Goal: Task Accomplishment & Management: Manage account settings

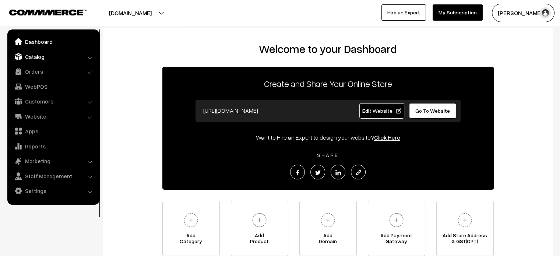
click at [35, 54] on link "Catalog" at bounding box center [53, 56] width 88 height 13
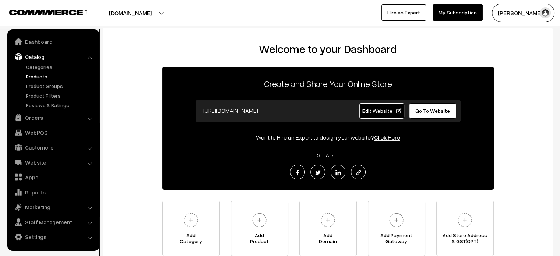
click at [45, 74] on link "Products" at bounding box center [60, 77] width 73 height 8
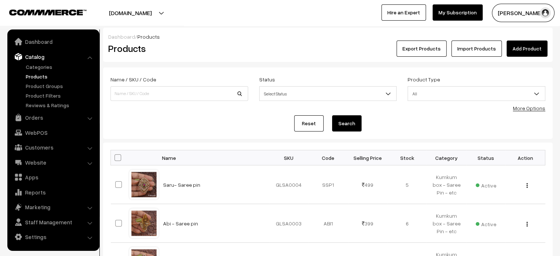
drag, startPoint x: 0, startPoint y: 0, endPoint x: 167, endPoint y: 95, distance: 191.9
click at [167, 95] on div "Name / SKU / Code" at bounding box center [180, 88] width 138 height 26
paste input "PREMIUM Raindrop (AMI)"
click at [167, 95] on input at bounding box center [180, 93] width 138 height 15
type input "PREMIUM Raindrop (AMI)"
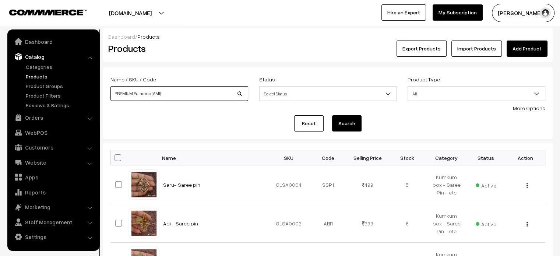
click at [332, 115] on button "Search" at bounding box center [346, 123] width 29 height 16
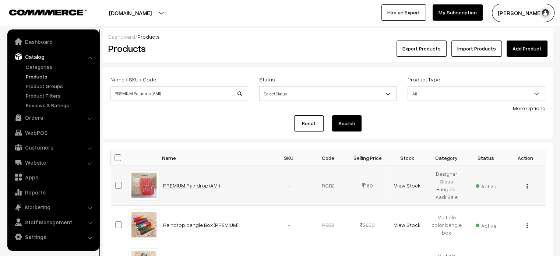
click at [203, 184] on link "PREMIUM Raindrop (AMI)" at bounding box center [191, 185] width 57 height 6
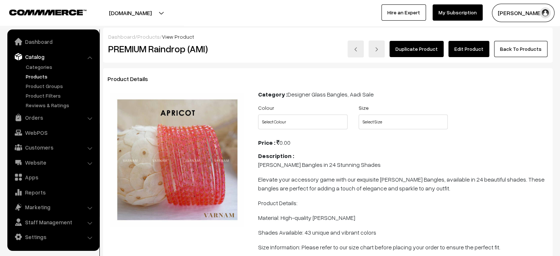
click at [476, 49] on link "Edit Product" at bounding box center [469, 49] width 41 height 16
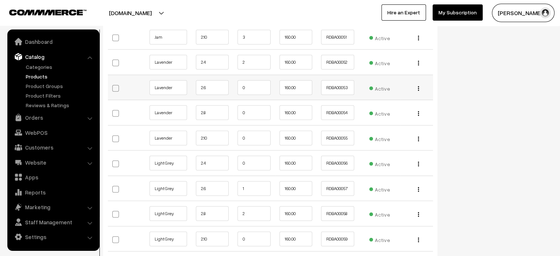
scroll to position [2016, 0]
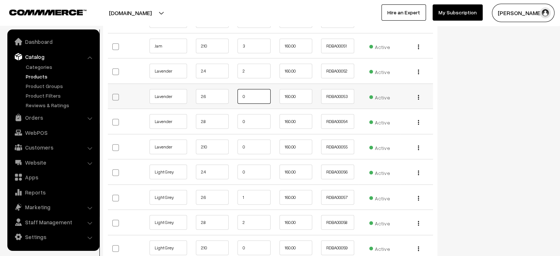
click at [253, 95] on input "0" at bounding box center [254, 96] width 33 height 15
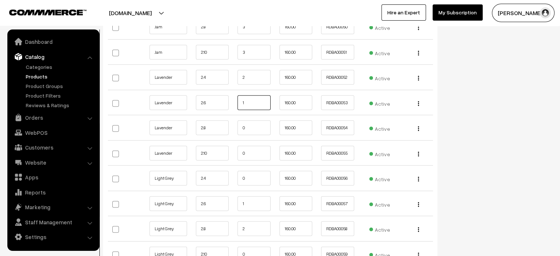
type input "1"
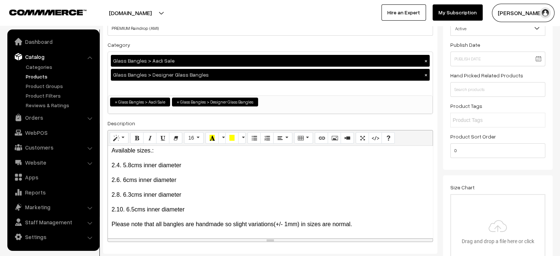
scroll to position [0, 0]
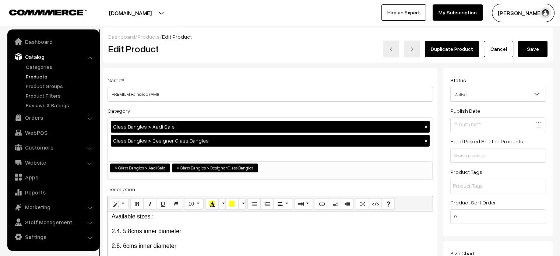
click at [533, 52] on button "Save" at bounding box center [532, 49] width 29 height 16
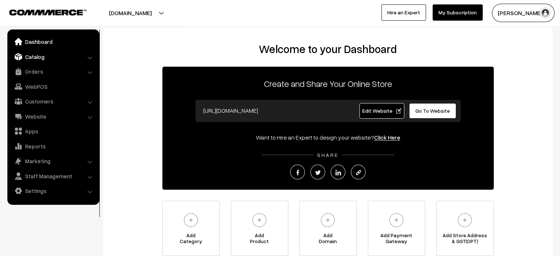
click at [35, 56] on link "Catalog" at bounding box center [53, 56] width 88 height 13
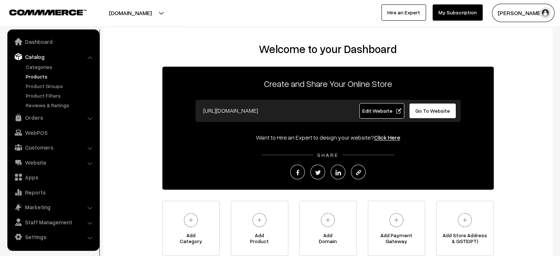
click at [40, 75] on link "Products" at bounding box center [60, 77] width 73 height 8
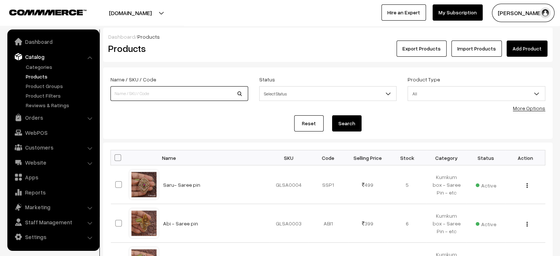
click at [178, 97] on input at bounding box center [180, 93] width 138 height 15
paste input "PREMIUM Raindrop (AMI)"
type input "PREMIUM Raindrop (AMI)"
click at [346, 116] on button "Search" at bounding box center [346, 123] width 29 height 16
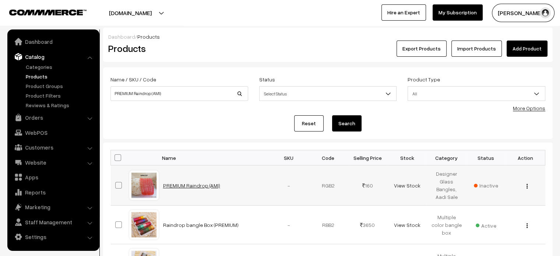
click at [197, 186] on link "PREMIUM Raindrop (AMI)" at bounding box center [191, 185] width 57 height 6
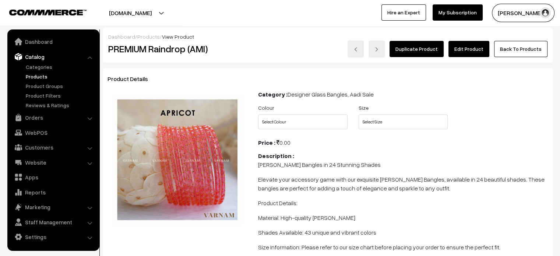
click at [476, 53] on link "Edit Product" at bounding box center [469, 49] width 41 height 16
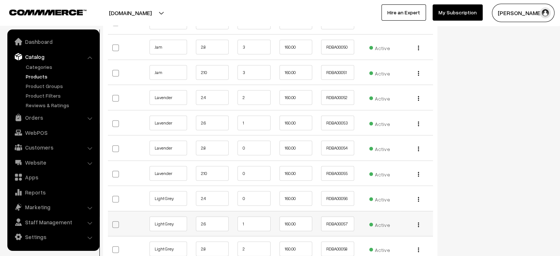
scroll to position [1989, 0]
click at [246, 119] on input "1" at bounding box center [254, 123] width 33 height 15
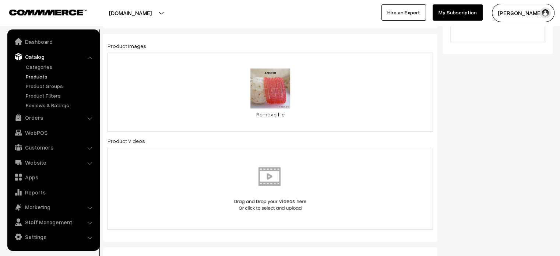
scroll to position [0, 0]
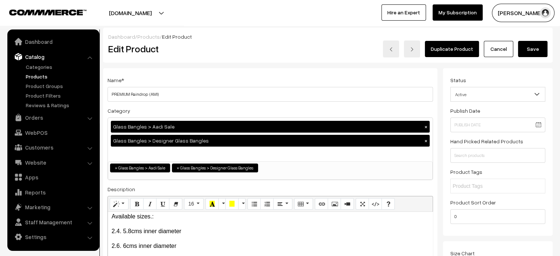
click at [144, 38] on link "Products" at bounding box center [148, 37] width 22 height 6
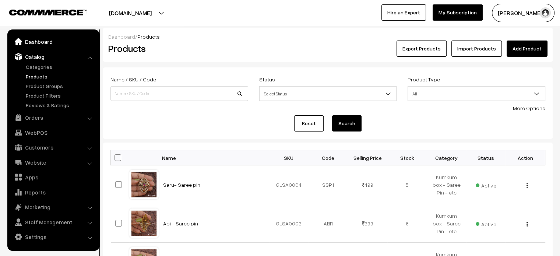
click at [31, 42] on link "Dashboard" at bounding box center [53, 41] width 88 height 13
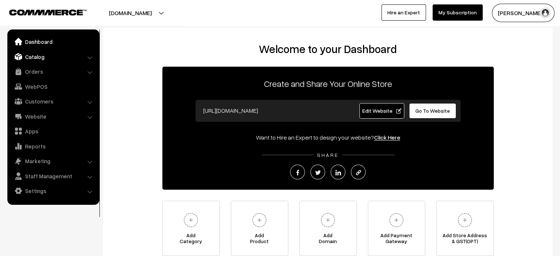
click at [38, 57] on link "Catalog" at bounding box center [53, 56] width 88 height 13
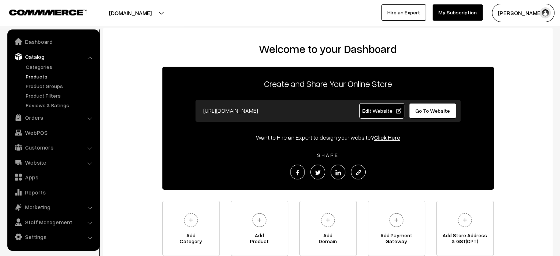
click at [40, 75] on link "Products" at bounding box center [60, 77] width 73 height 8
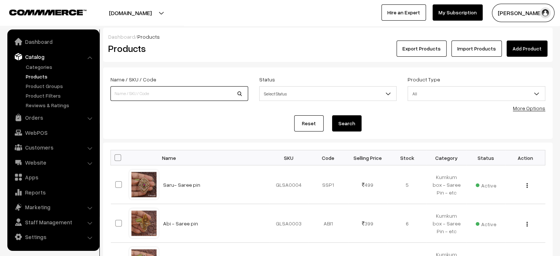
click at [187, 96] on input at bounding box center [180, 93] width 138 height 15
click at [157, 92] on input at bounding box center [180, 93] width 138 height 15
paste input "PREMIUM Raindrop (AMI)"
click at [154, 91] on input "PREMIUM Raindrop (AMI)" at bounding box center [180, 93] width 138 height 15
type input "PREMIUM Raindrop (AMI)"
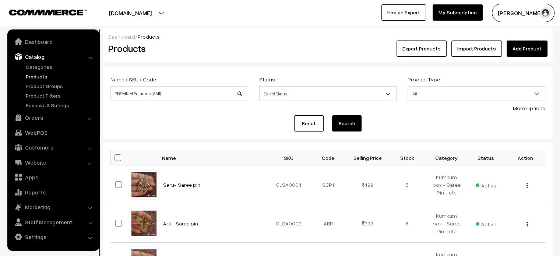
click at [351, 123] on button "Search" at bounding box center [346, 123] width 29 height 16
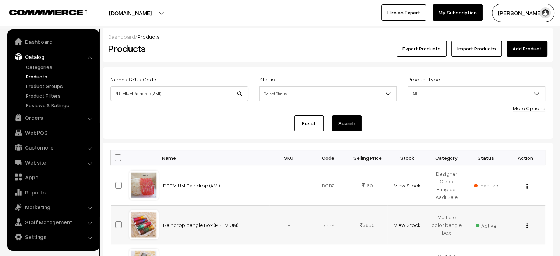
drag, startPoint x: 179, startPoint y: 190, endPoint x: 430, endPoint y: 210, distance: 252.4
click at [485, 206] on td "Active" at bounding box center [485, 225] width 39 height 39
click at [488, 185] on span "Inactive" at bounding box center [486, 186] width 24 height 8
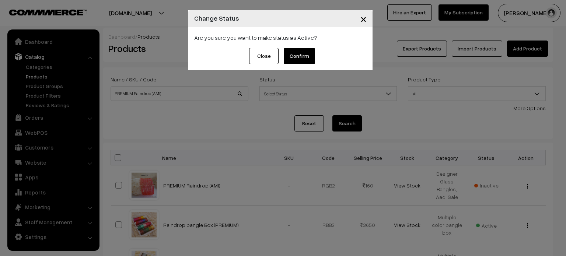
click at [298, 53] on button "Confirm" at bounding box center [299, 56] width 31 height 16
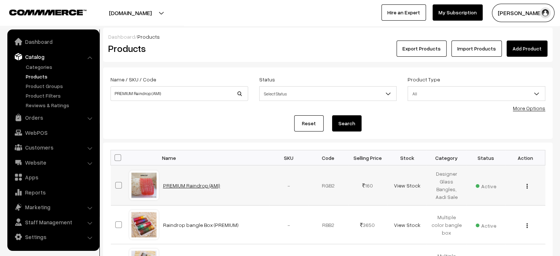
click at [184, 184] on link "PREMIUM Raindrop (AMI)" at bounding box center [191, 185] width 57 height 6
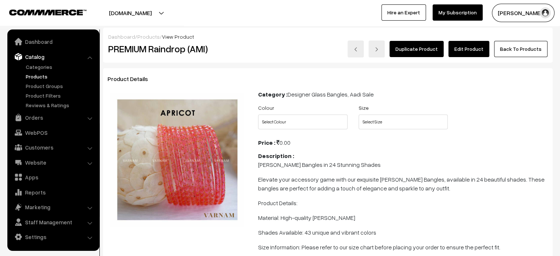
click at [474, 53] on link "Edit Product" at bounding box center [469, 49] width 41 height 16
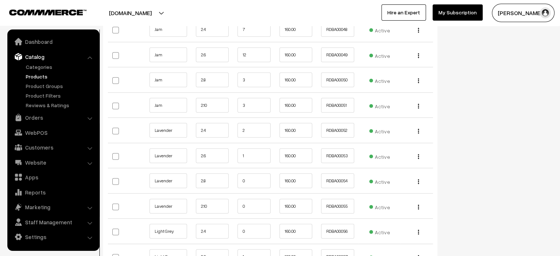
scroll to position [1983, 0]
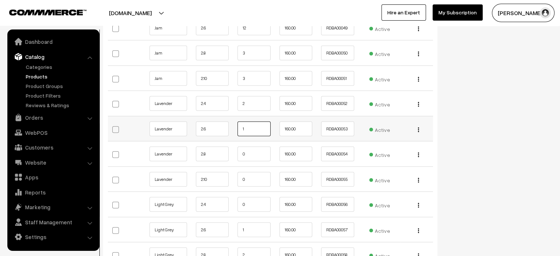
click at [248, 125] on input "1" at bounding box center [254, 129] width 33 height 15
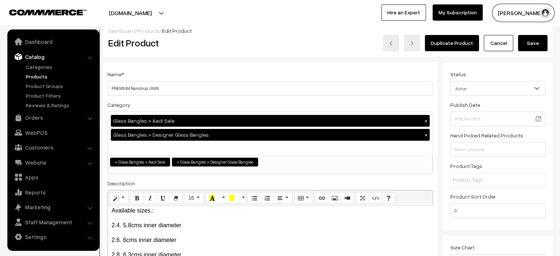
scroll to position [0, 0]
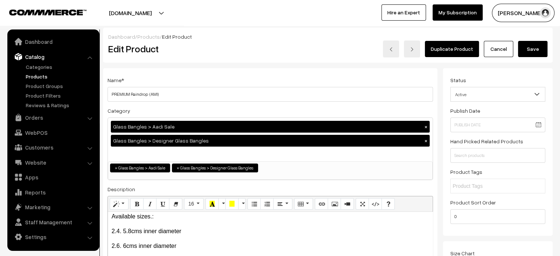
type input "0"
click at [537, 50] on button "Save" at bounding box center [532, 49] width 29 height 16
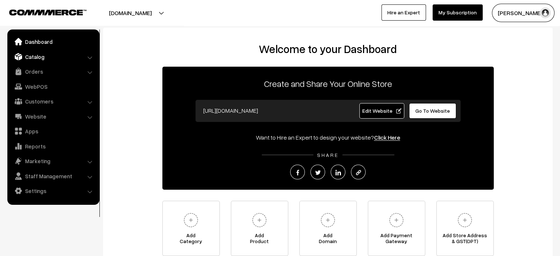
click at [29, 56] on link "Catalog" at bounding box center [53, 56] width 88 height 13
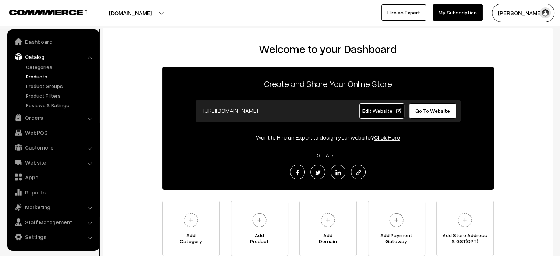
click at [32, 78] on link "Products" at bounding box center [60, 77] width 73 height 8
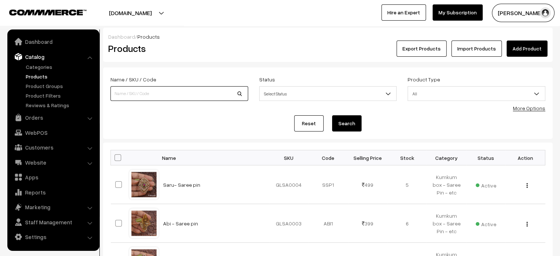
click at [158, 97] on input at bounding box center [180, 93] width 138 height 15
paste input "PREMIUM Raindrop (AMI)"
type input "PREMIUM Raindrop (AMI)"
click at [357, 126] on button "Search" at bounding box center [346, 123] width 29 height 16
